Goal: Information Seeking & Learning: Learn about a topic

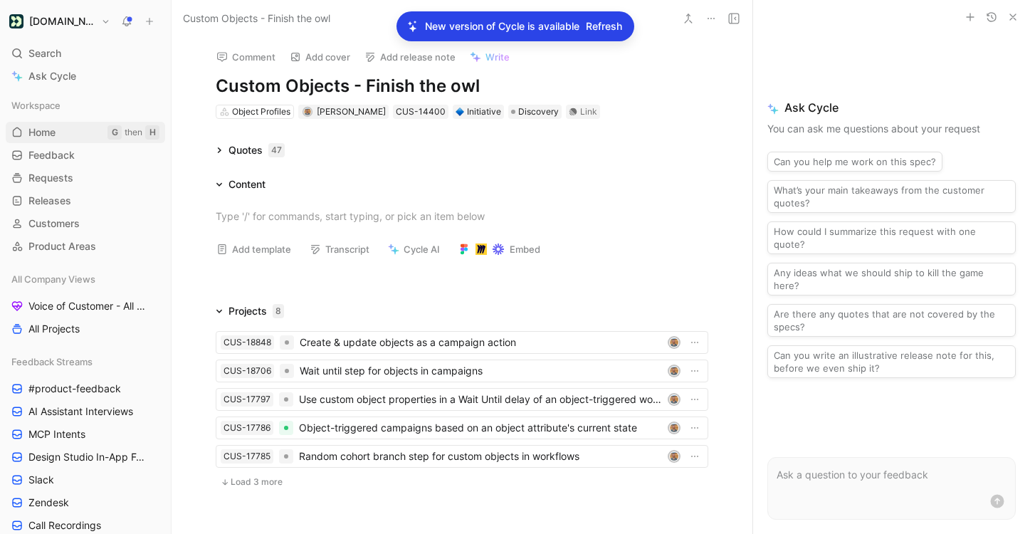
click at [56, 127] on span "Home" at bounding box center [41, 132] width 27 height 14
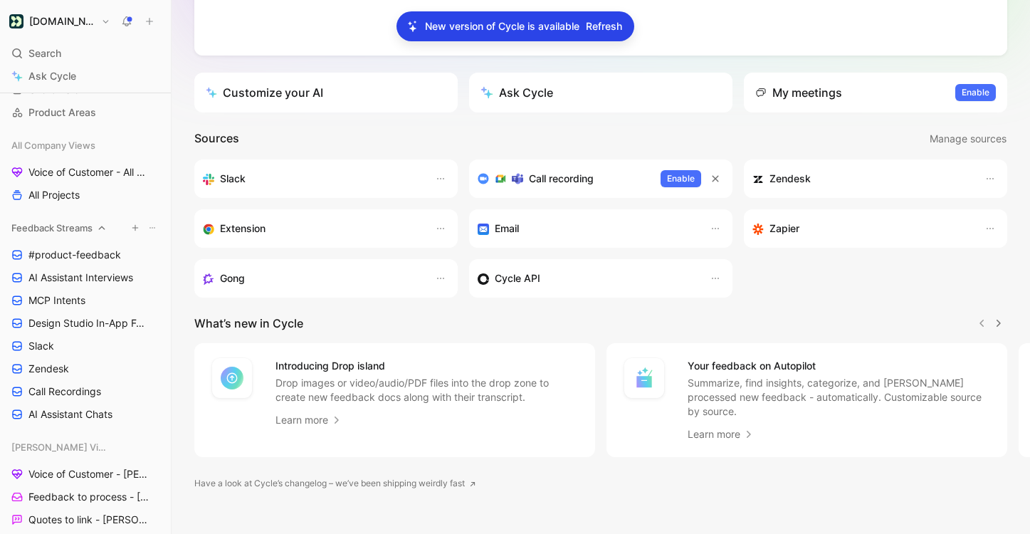
scroll to position [137, 0]
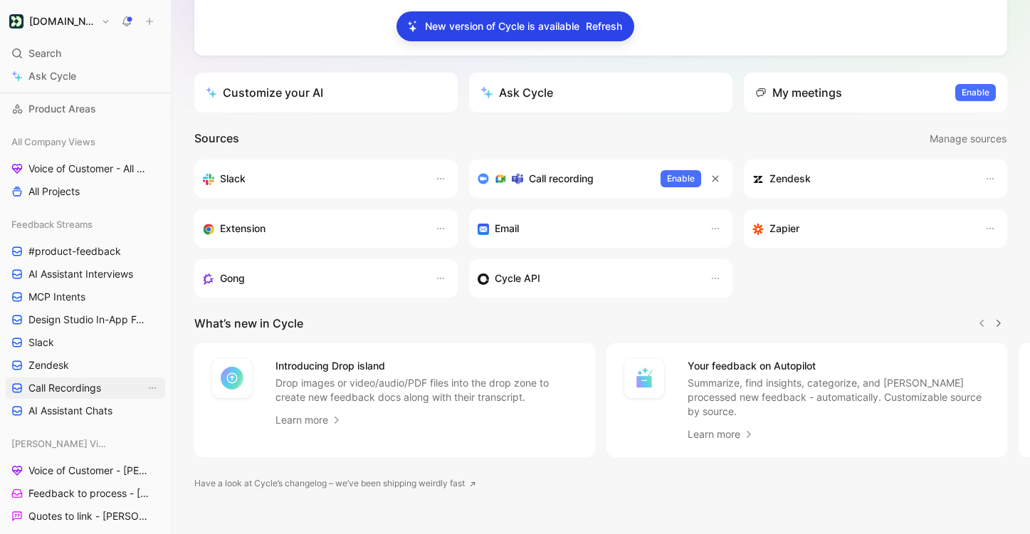
click at [89, 393] on span "Call Recordings" at bounding box center [64, 388] width 73 height 14
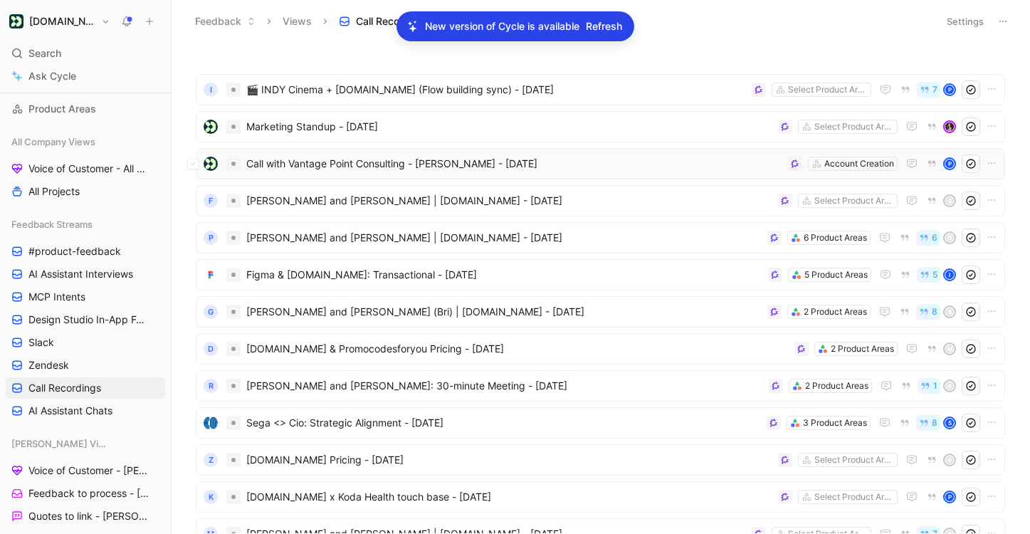
click at [381, 173] on div "Call with Vantage Point Consulting - David Cockrum - 8/18/2025 Account Creation…" at bounding box center [600, 163] width 809 height 31
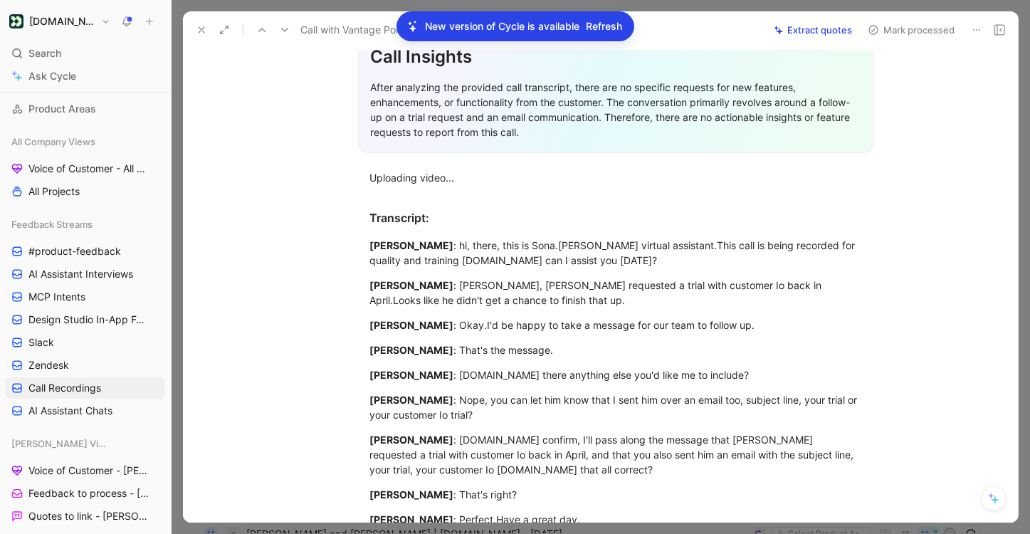
scroll to position [229, 0]
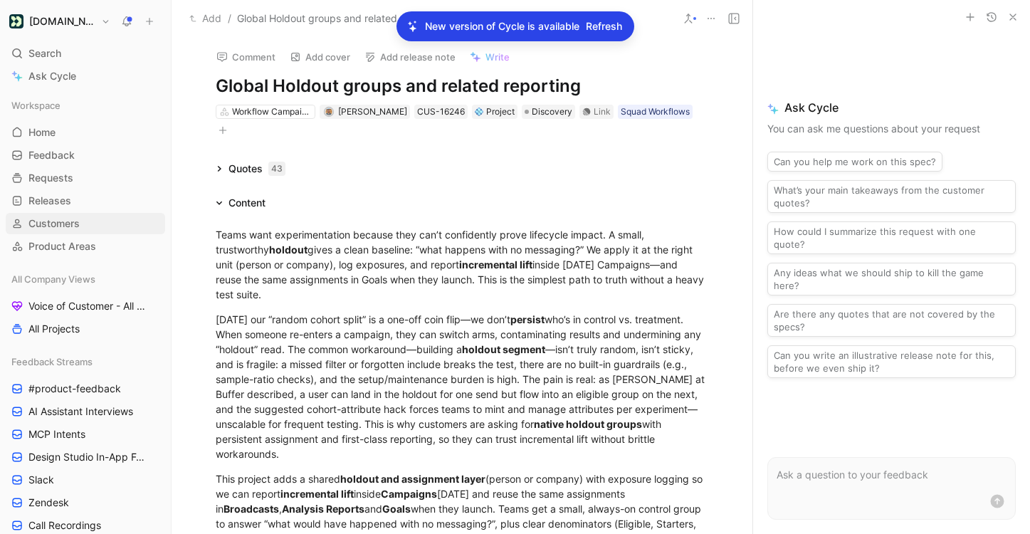
click at [66, 223] on span "Customers" at bounding box center [53, 223] width 51 height 14
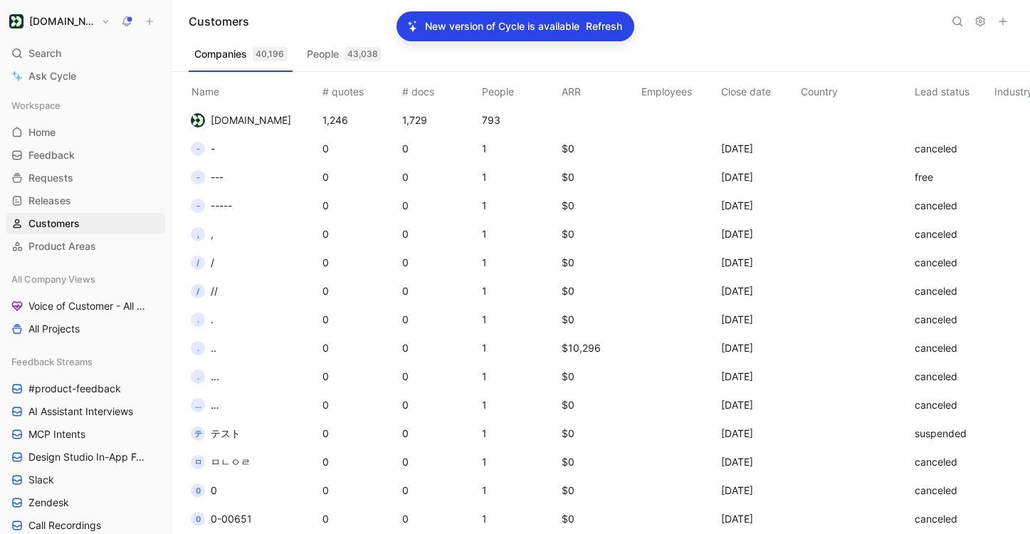
click at [606, 27] on span "Refresh" at bounding box center [604, 26] width 36 height 17
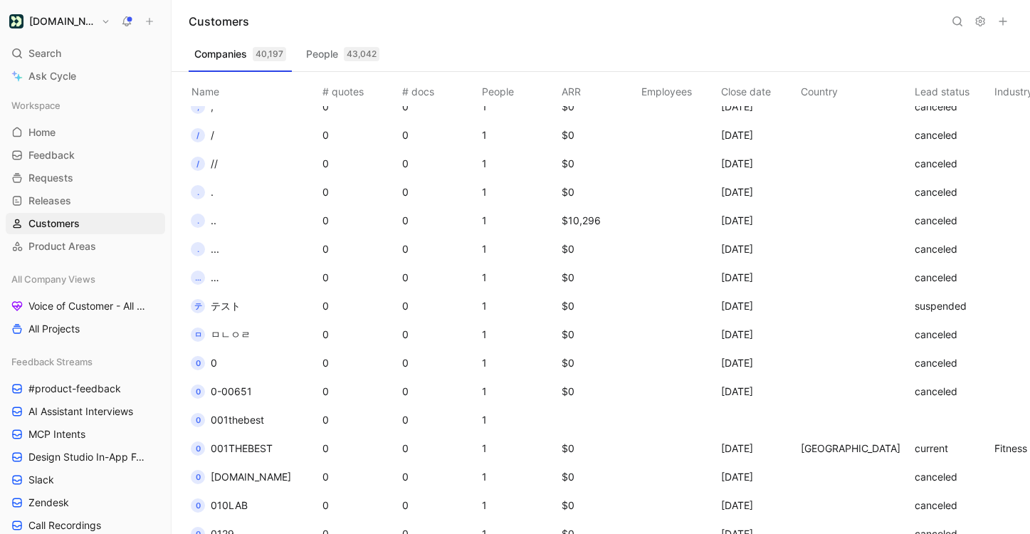
scroll to position [129, 0]
click at [109, 43] on div "Search ⌘ K" at bounding box center [85, 53] width 159 height 21
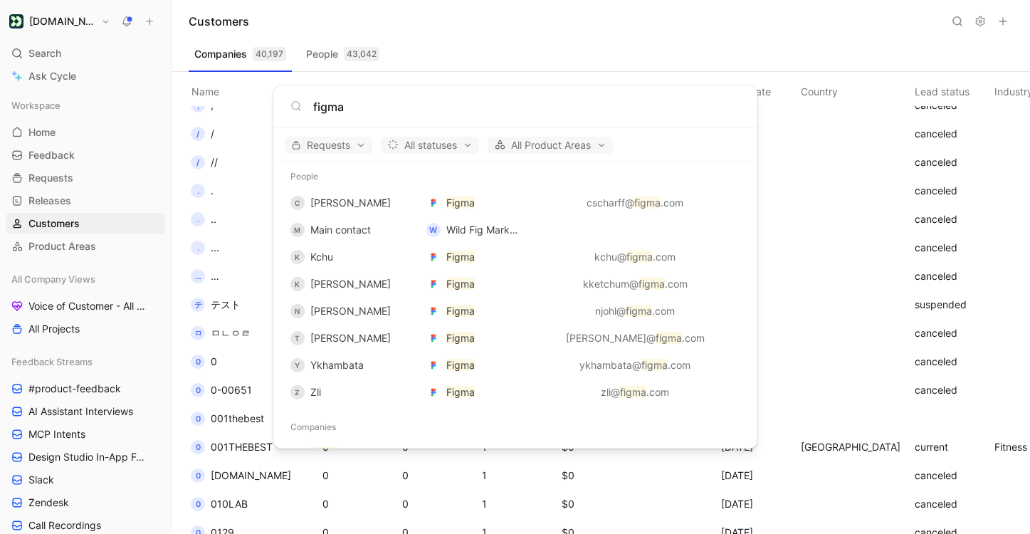
scroll to position [340, 0]
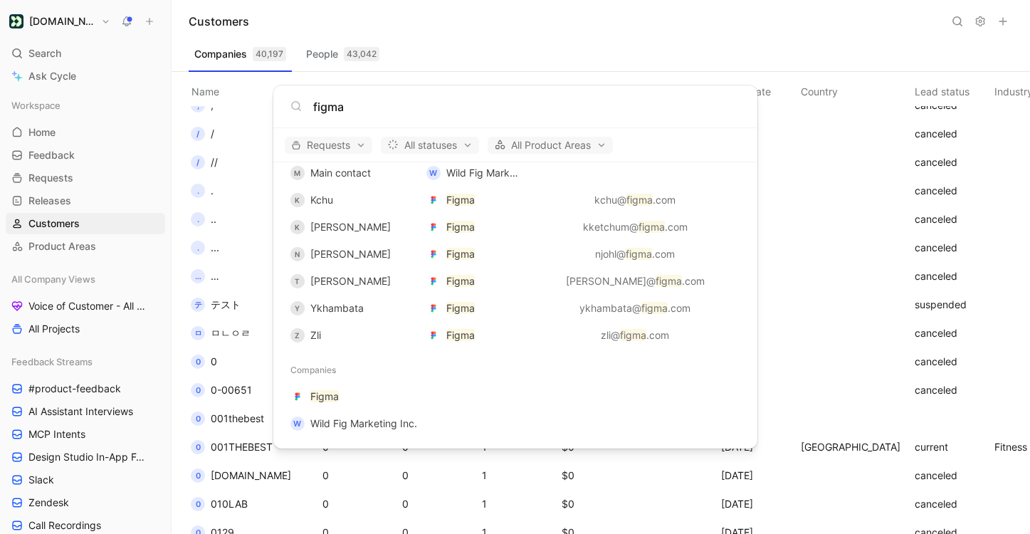
type input "figma"
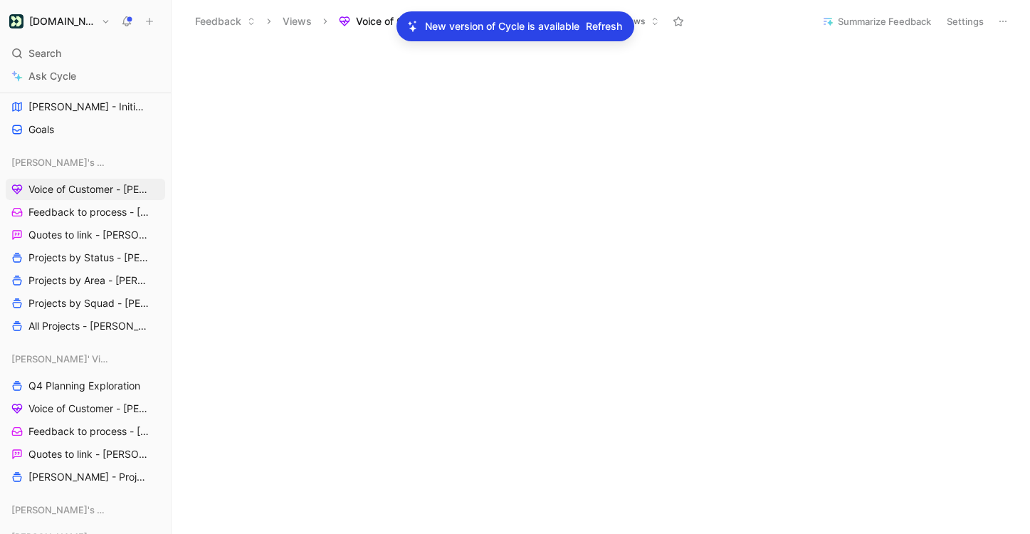
scroll to position [322, 0]
click at [95, 56] on div "Search ⌘ K" at bounding box center [85, 53] width 159 height 21
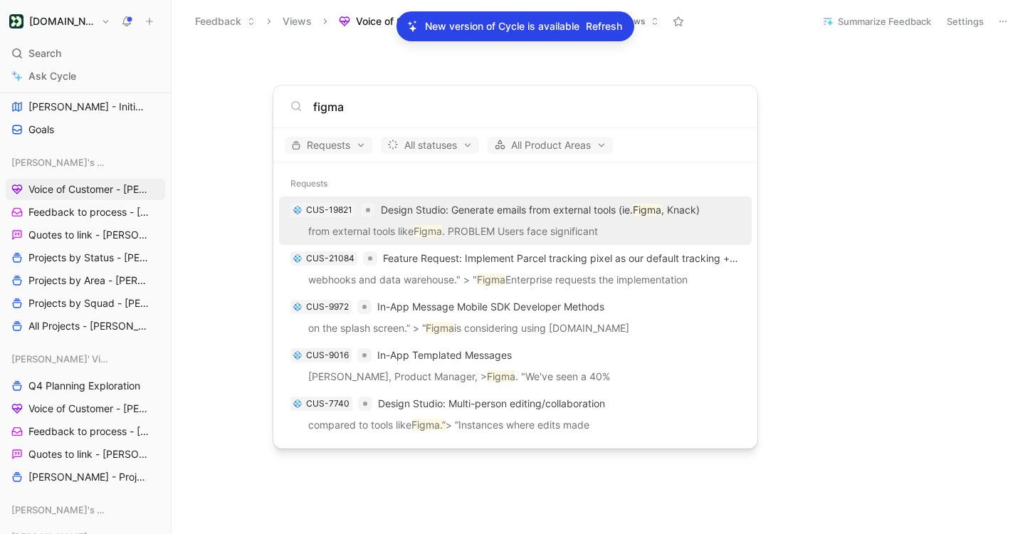
scroll to position [340, 0]
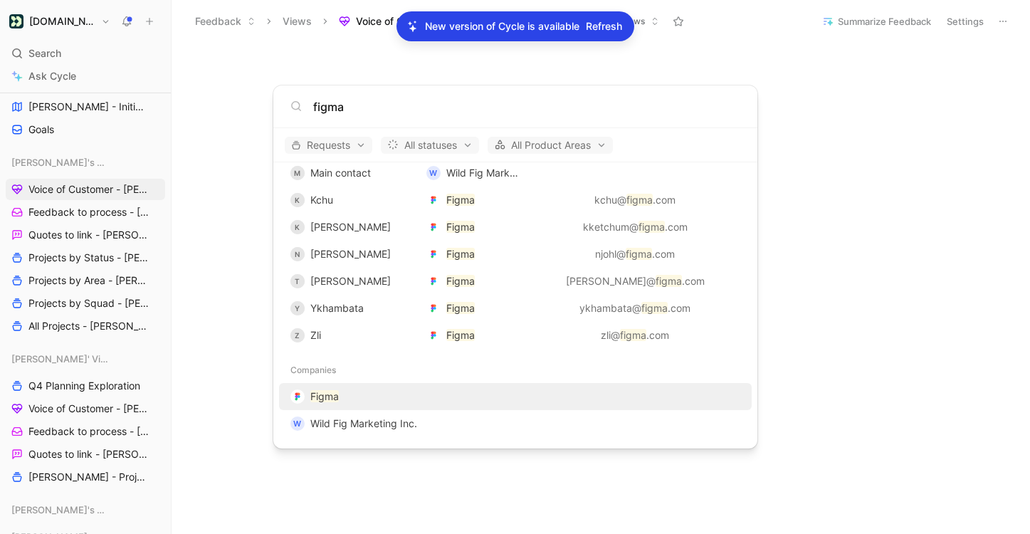
type input "figma"
click at [392, 396] on div "Figma" at bounding box center [515, 397] width 464 height 26
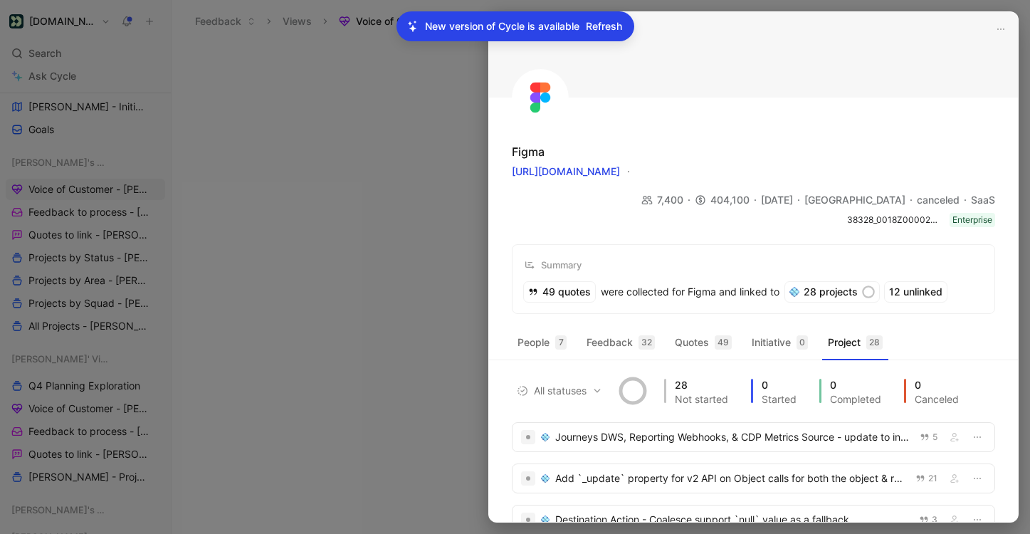
click at [611, 29] on span "Refresh" at bounding box center [604, 26] width 36 height 17
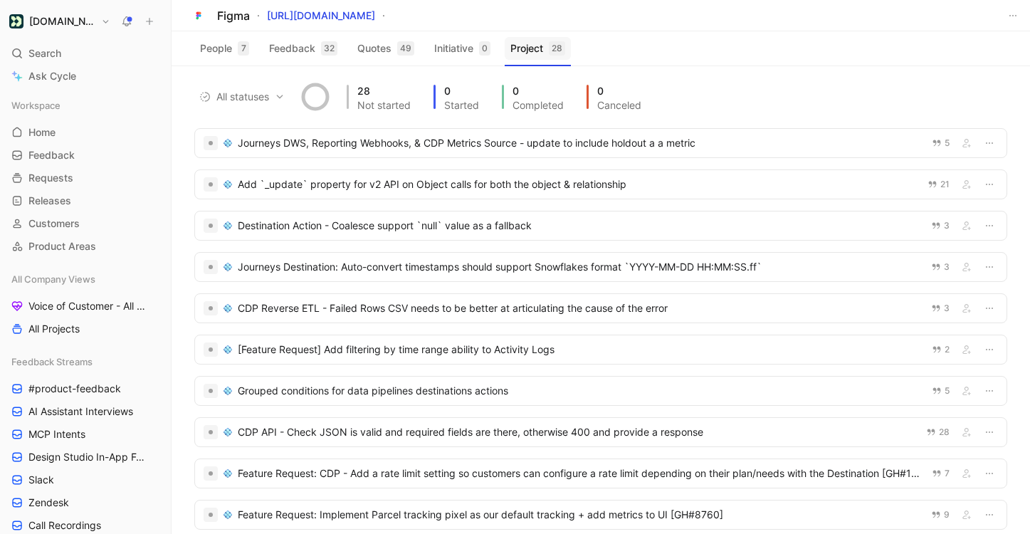
click at [549, 51] on button "Project 28" at bounding box center [537, 48] width 66 height 23
click at [404, 185] on div "Add `_update` property for v2 API on Object calls for both the object & relatio…" at bounding box center [578, 184] width 681 height 17
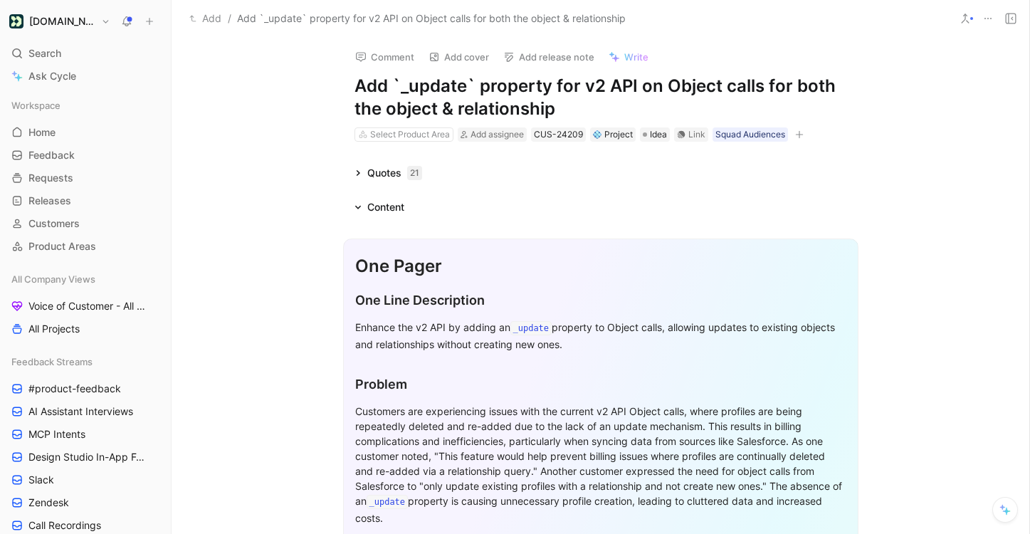
click at [356, 174] on icon at bounding box center [358, 173] width 4 height 6
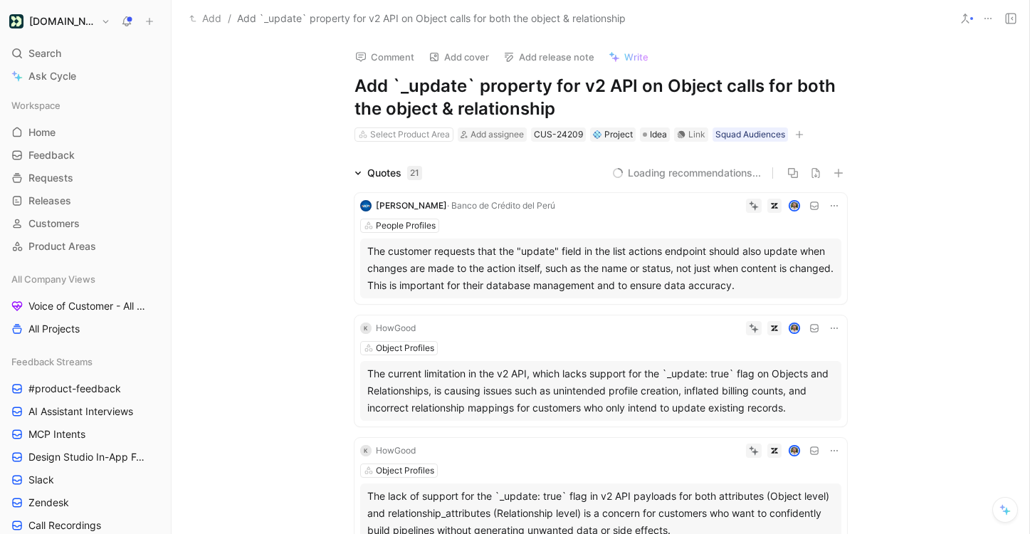
click at [356, 170] on icon at bounding box center [357, 172] width 7 height 7
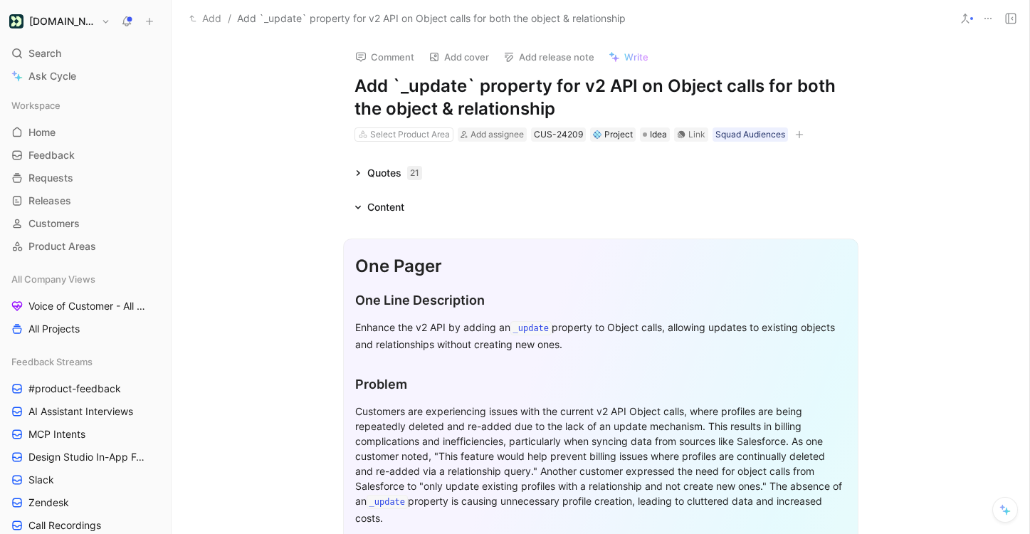
click at [356, 174] on icon at bounding box center [357, 172] width 7 height 7
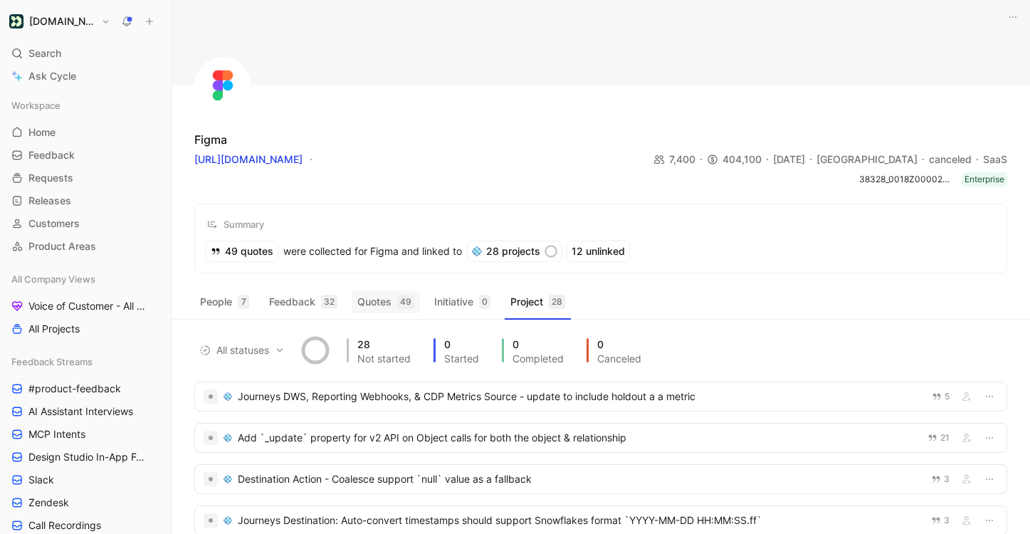
click at [371, 305] on button "Quotes 49" at bounding box center [386, 301] width 68 height 23
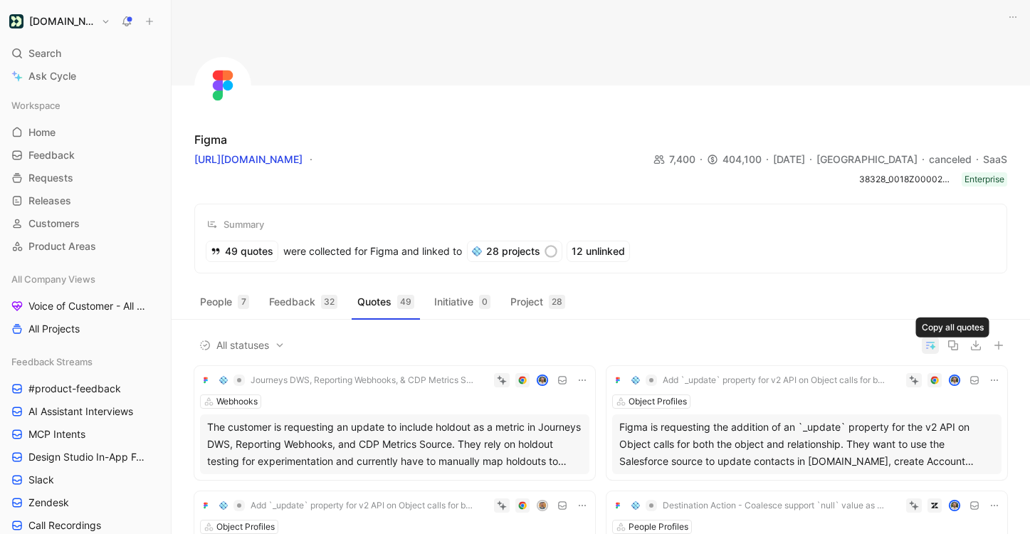
click at [935, 346] on icon "button" at bounding box center [929, 345] width 11 height 13
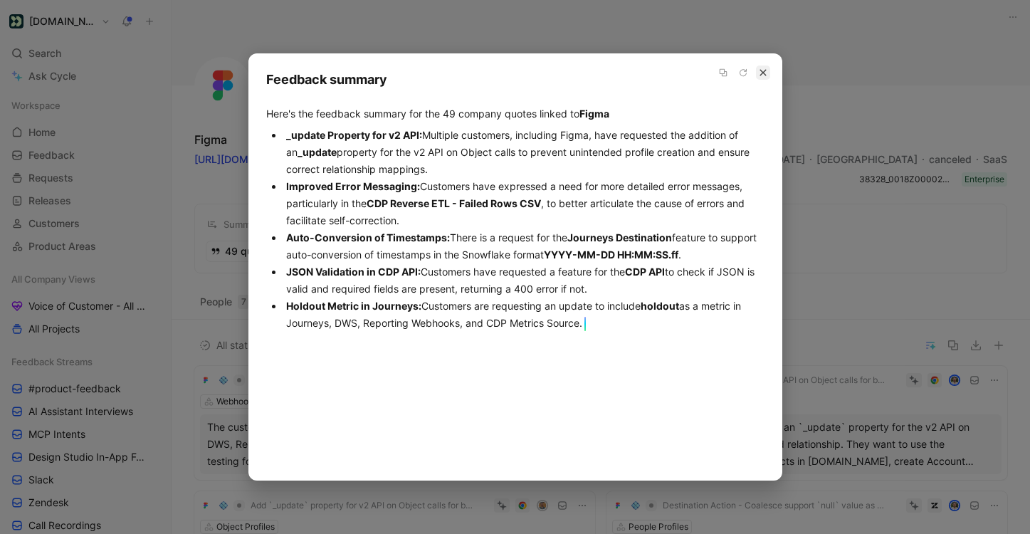
click at [769, 70] on button "button" at bounding box center [763, 72] width 14 height 14
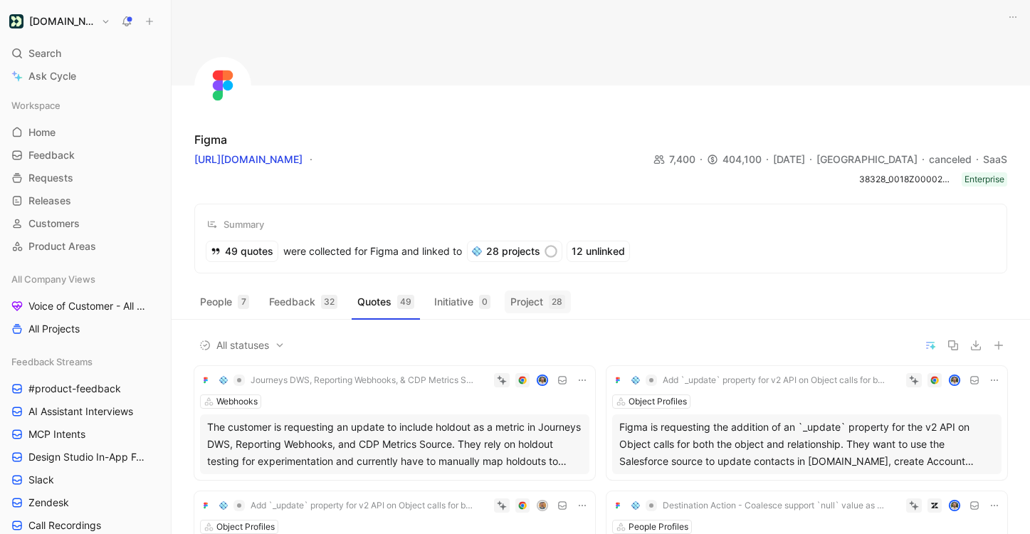
click at [541, 300] on button "Project 28" at bounding box center [537, 301] width 66 height 23
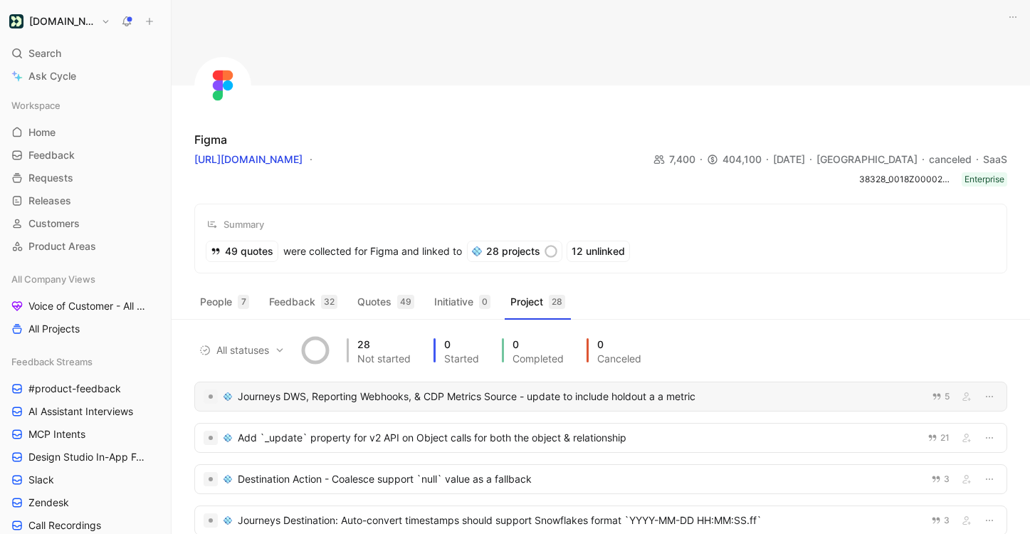
click at [401, 406] on div "Journeys DWS, Reporting Webhooks, & CDP Metrics Source - update to include hold…" at bounding box center [600, 396] width 813 height 30
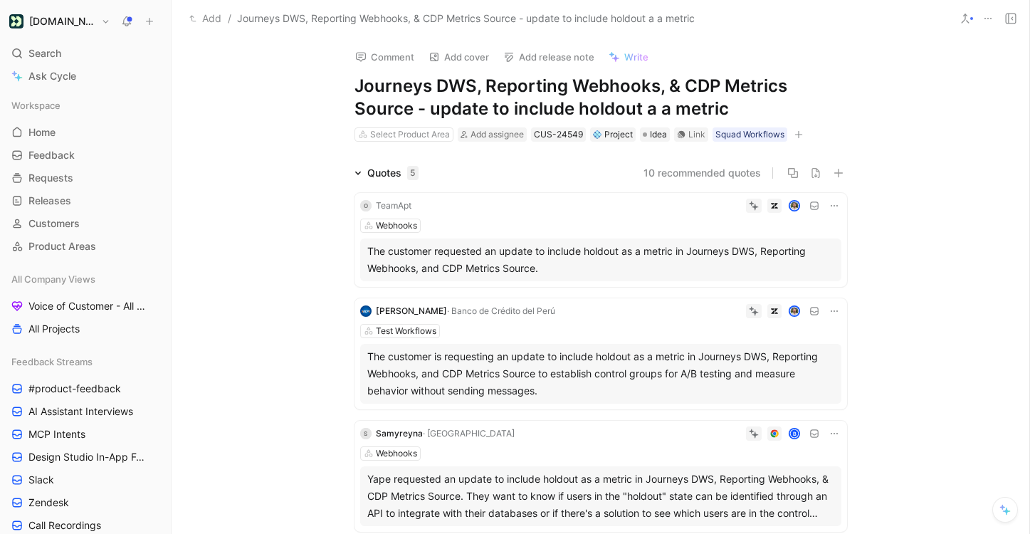
click at [699, 172] on button "10 recommended quotes" at bounding box center [701, 172] width 117 height 17
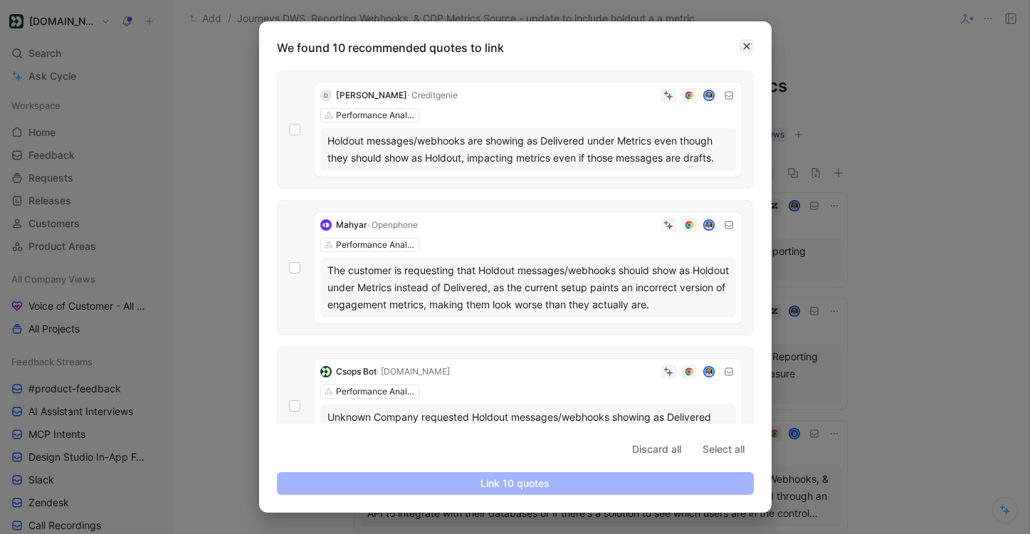
click at [751, 48] on button "button" at bounding box center [746, 46] width 14 height 14
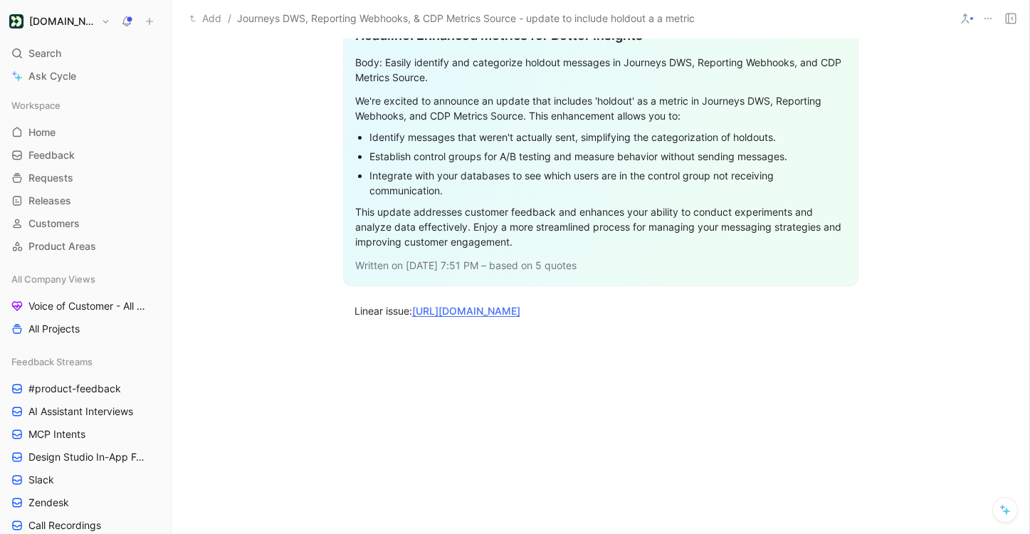
scroll to position [2167, 0]
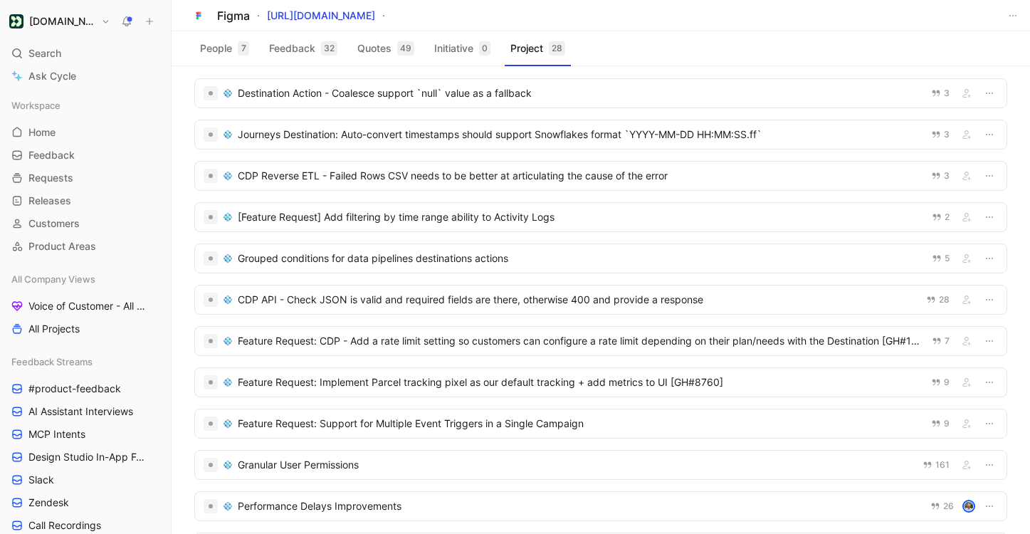
scroll to position [199, 0]
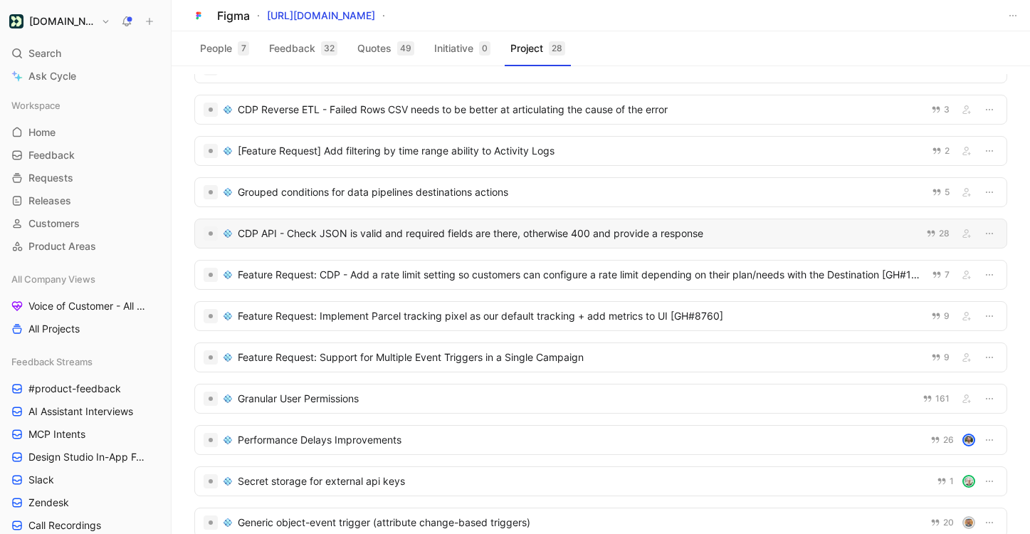
click at [487, 237] on div "CDP API - Check JSON is valid and required fields are there, otherwise 400 and …" at bounding box center [578, 233] width 680 height 17
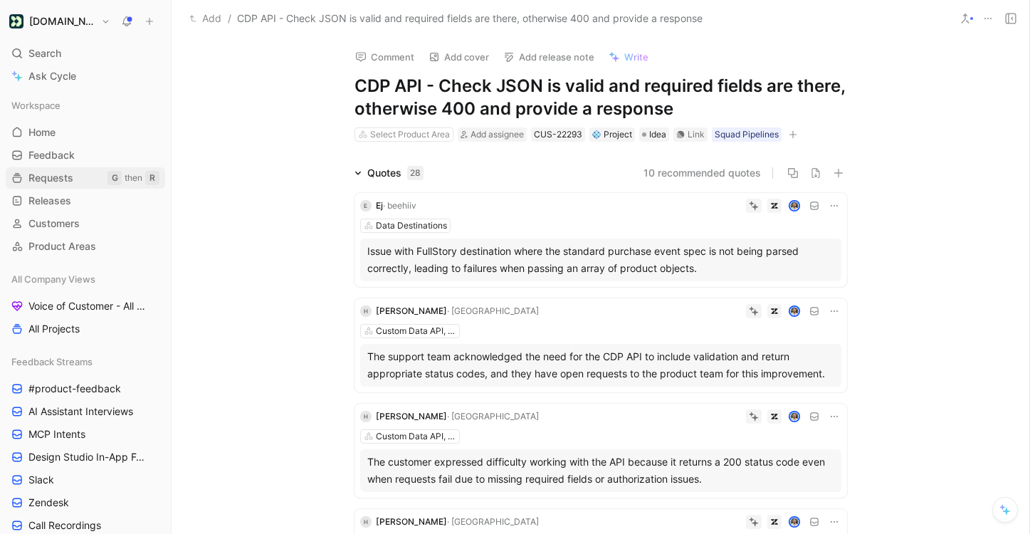
click at [59, 183] on span "Requests" at bounding box center [50, 178] width 45 height 14
